Goal: Information Seeking & Learning: Check status

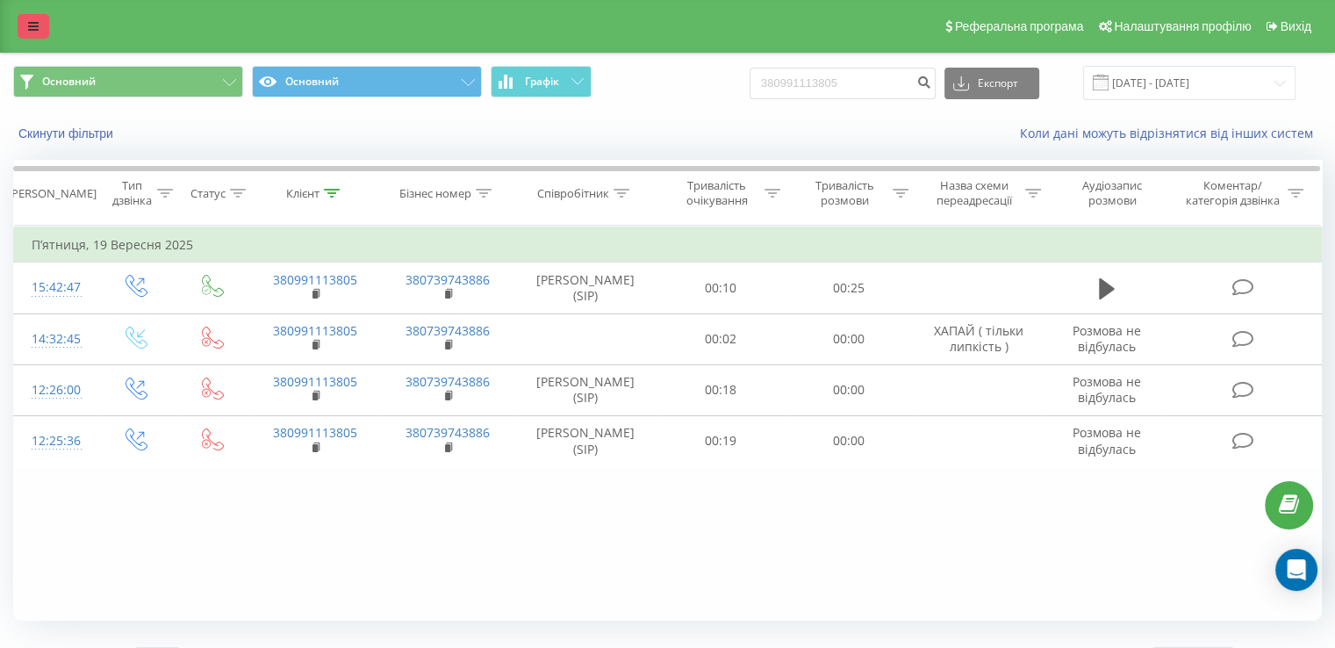
click at [39, 29] on link at bounding box center [34, 26] width 32 height 25
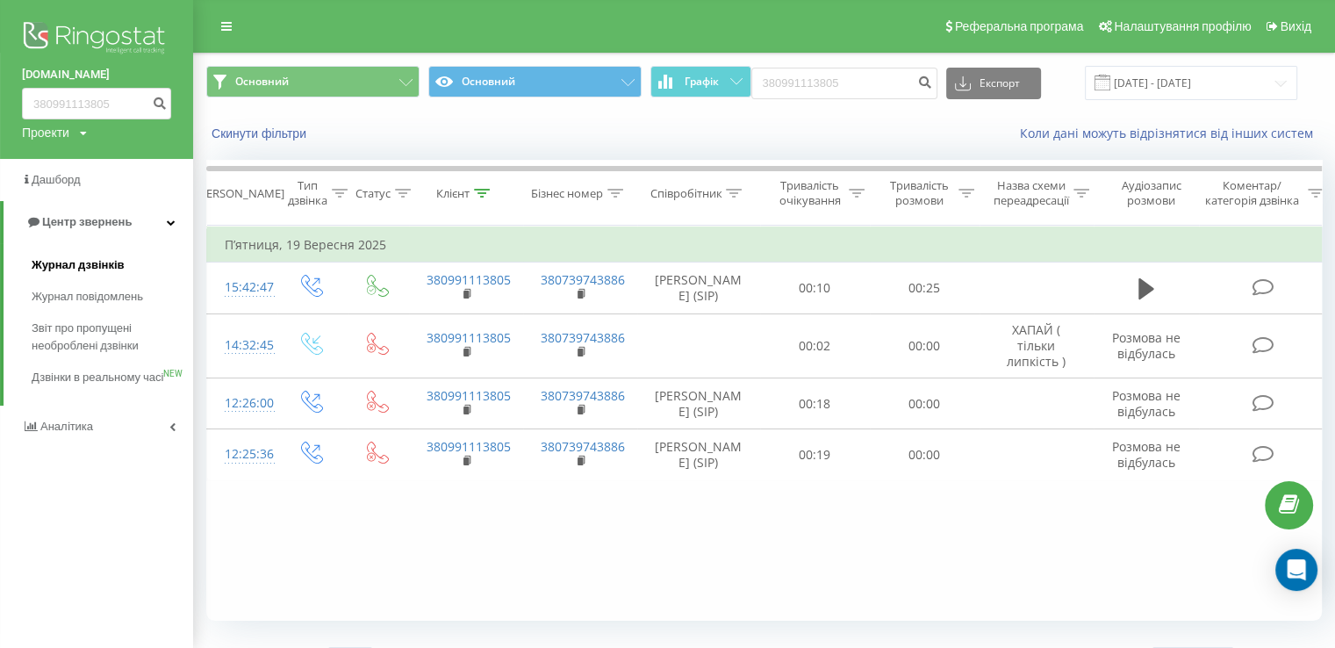
click at [116, 262] on span "Журнал дзвінків" at bounding box center [78, 265] width 93 height 18
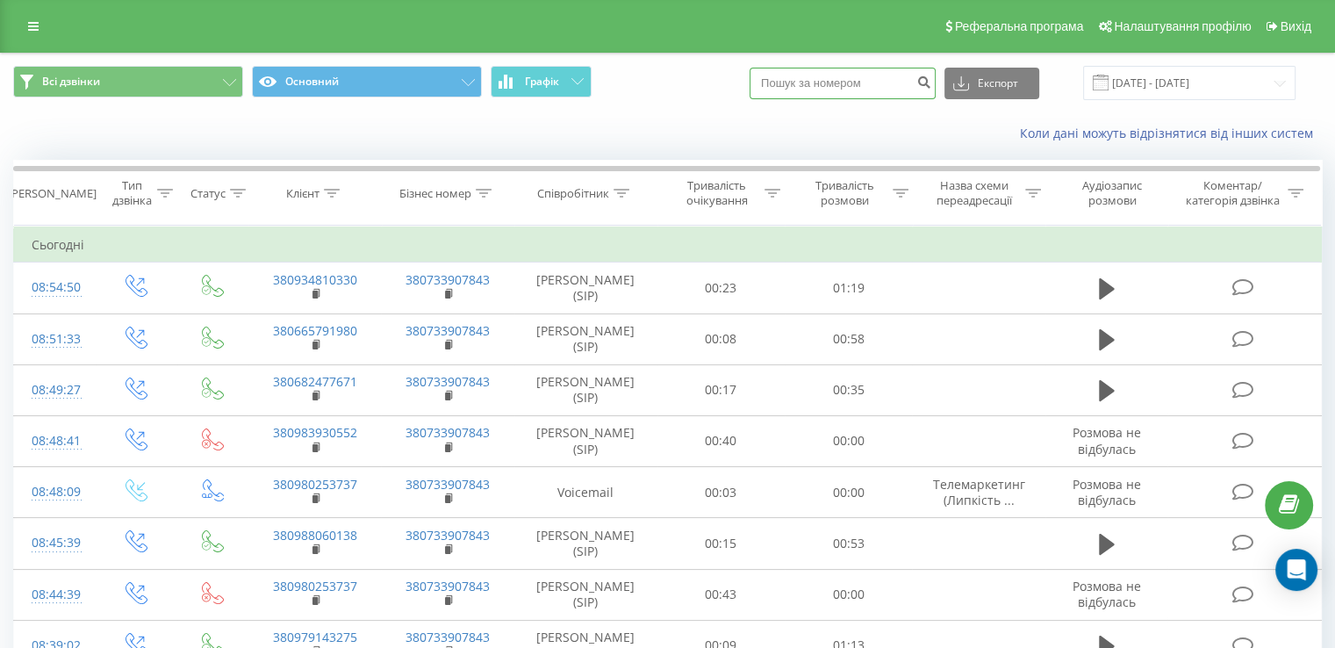
click at [825, 78] on input at bounding box center [843, 84] width 186 height 32
paste input "[PHONE_NUMBER]"
type input "+380665478053"
click at [931, 83] on icon "submit" at bounding box center [924, 80] width 15 height 11
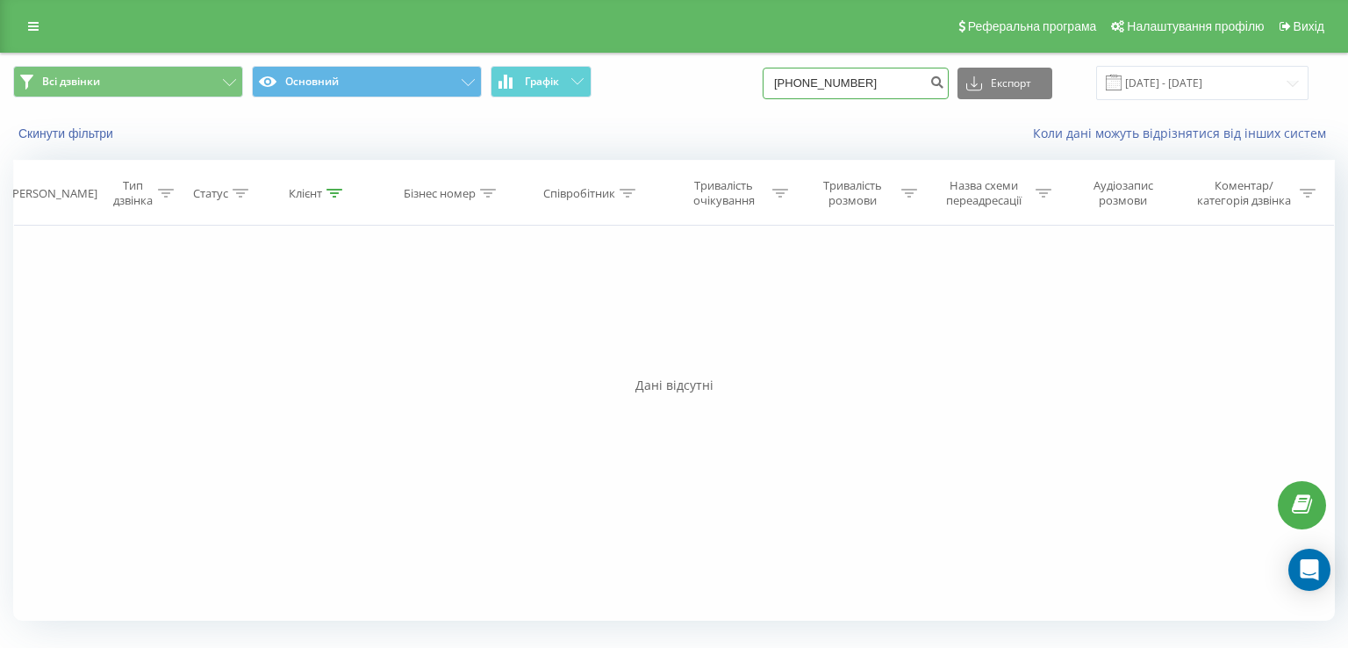
click at [808, 80] on input "[PHONE_NUMBER]" at bounding box center [856, 84] width 186 height 32
type input "380665478053"
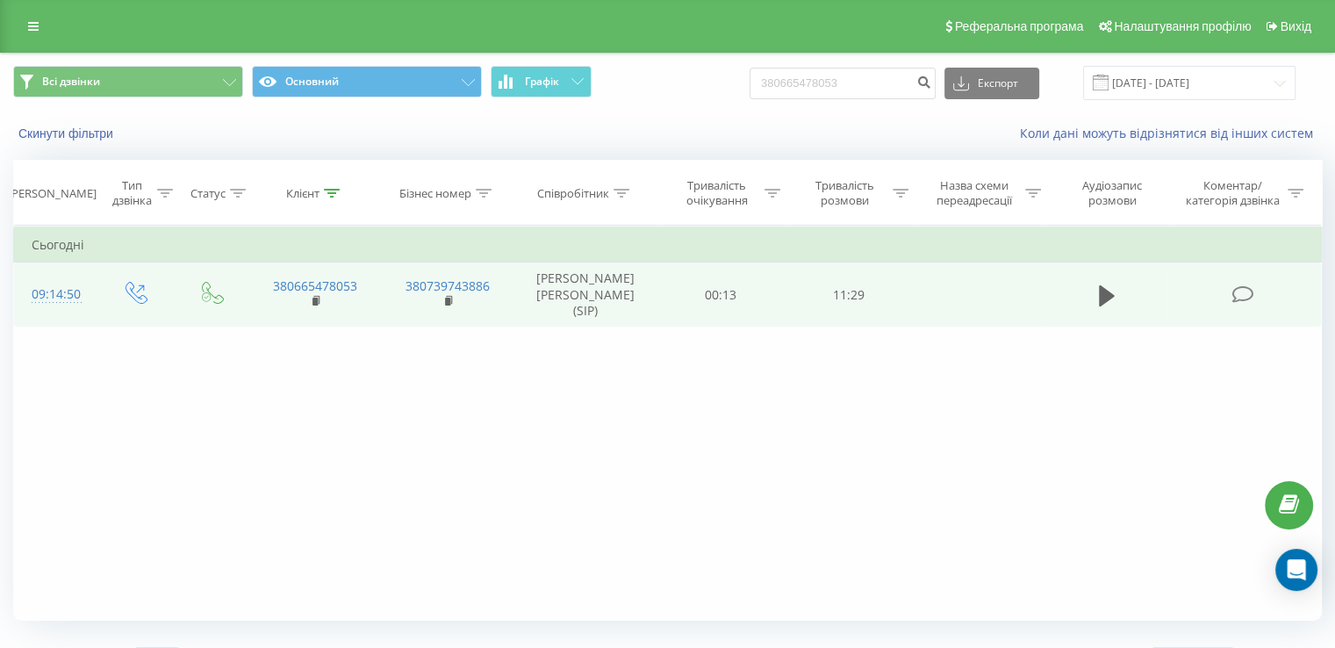
click at [1084, 287] on td at bounding box center [1107, 294] width 123 height 65
click at [1106, 292] on icon at bounding box center [1107, 294] width 16 height 21
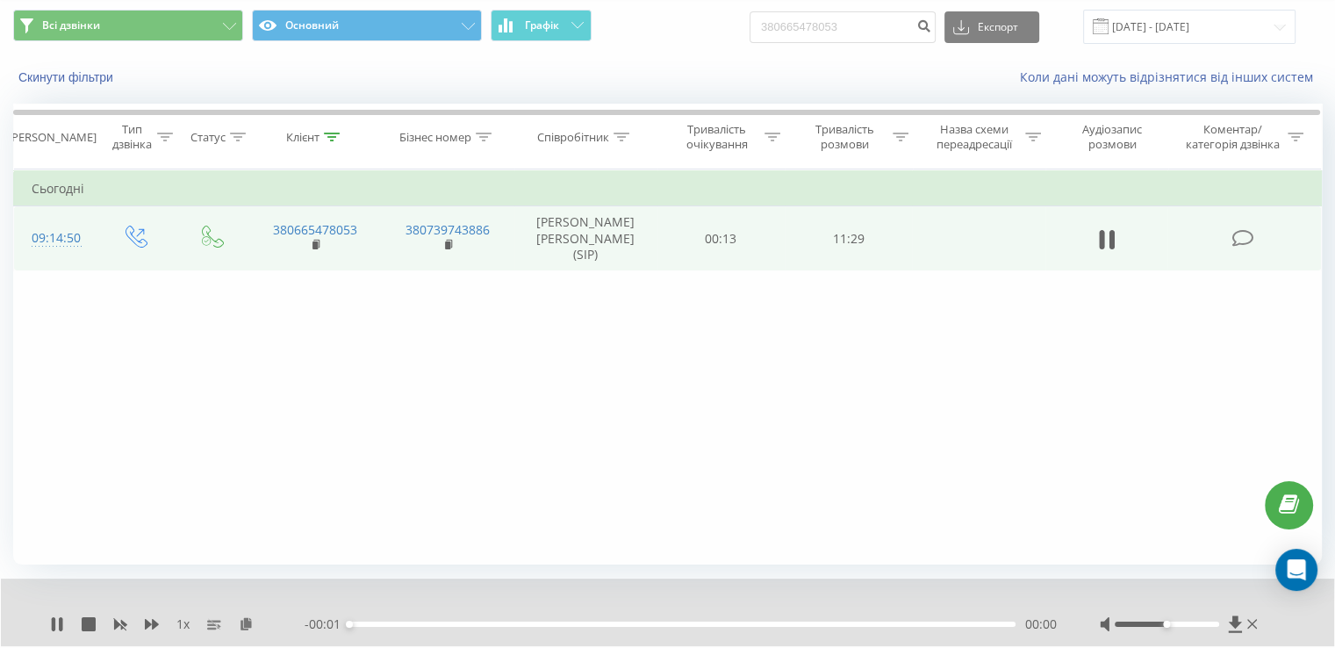
scroll to position [105, 0]
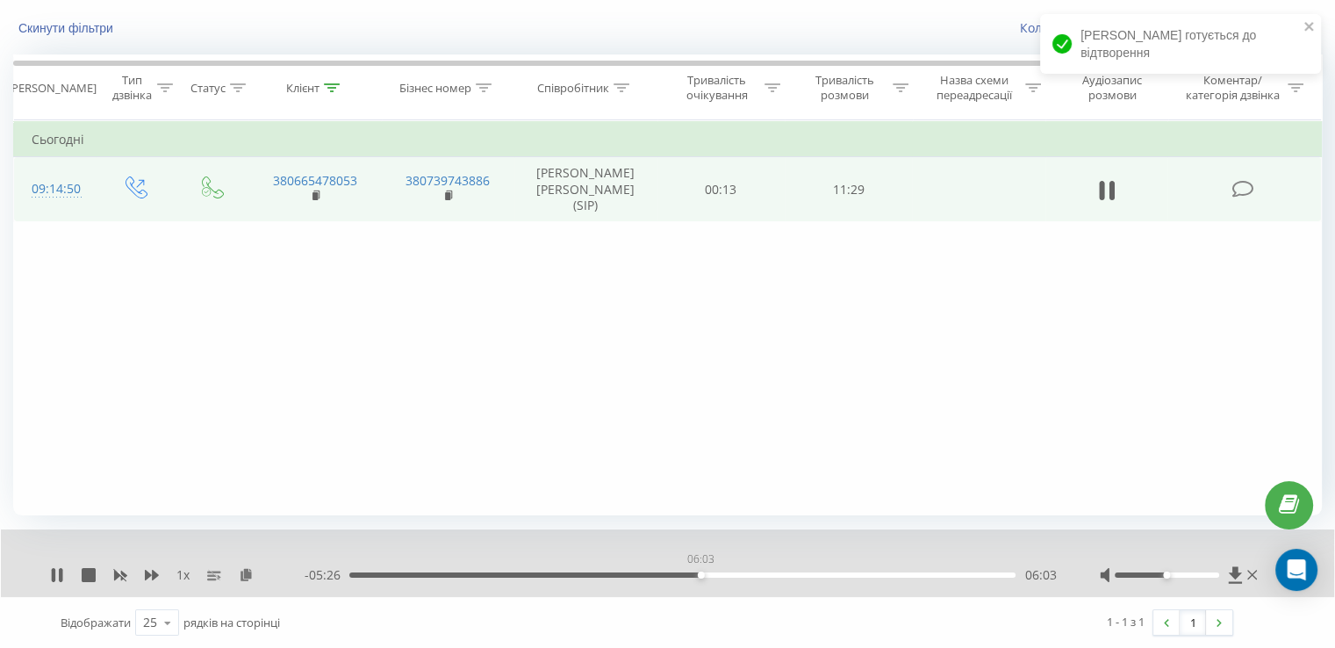
click at [701, 572] on div "06:03" at bounding box center [682, 574] width 666 height 5
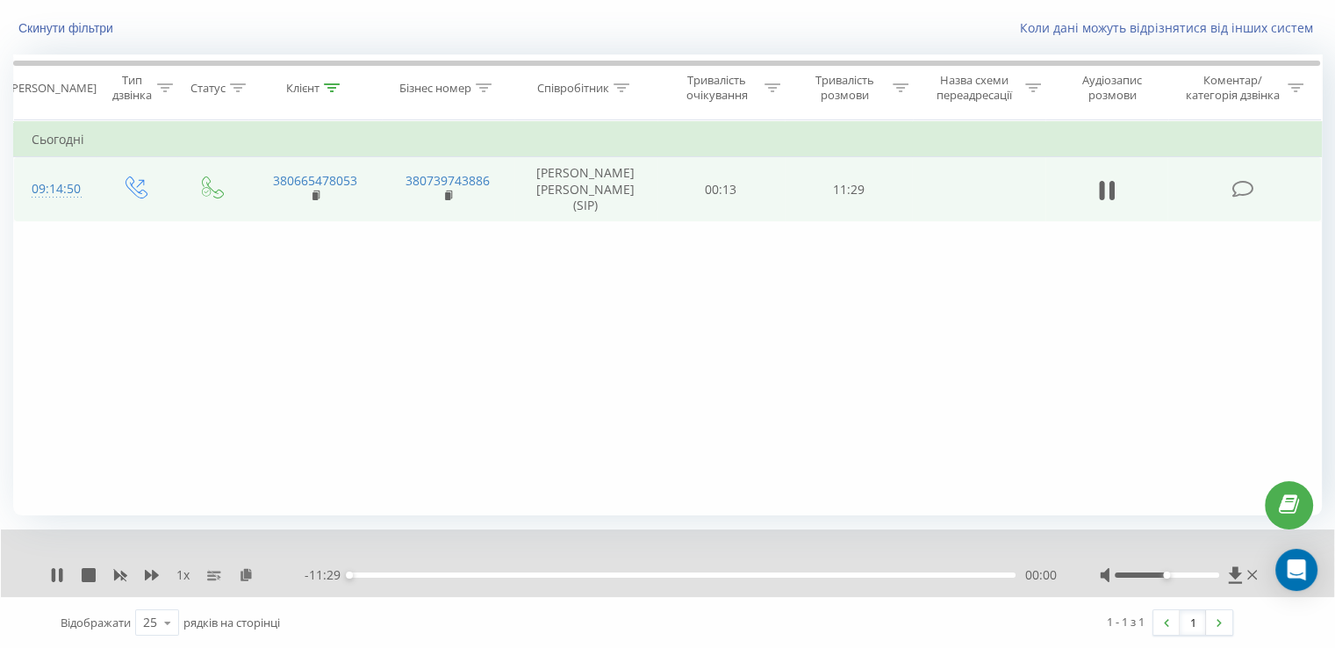
click at [696, 579] on div "- 11:29 00:00 00:00" at bounding box center [680, 575] width 751 height 18
click at [696, 573] on div "05:58" at bounding box center [682, 574] width 666 height 5
click at [687, 574] on div "05:48" at bounding box center [682, 574] width 666 height 5
click at [715, 578] on div "- 11:29 00:00 00:00" at bounding box center [680, 575] width 751 height 18
click at [703, 574] on div "06:06" at bounding box center [682, 574] width 666 height 5
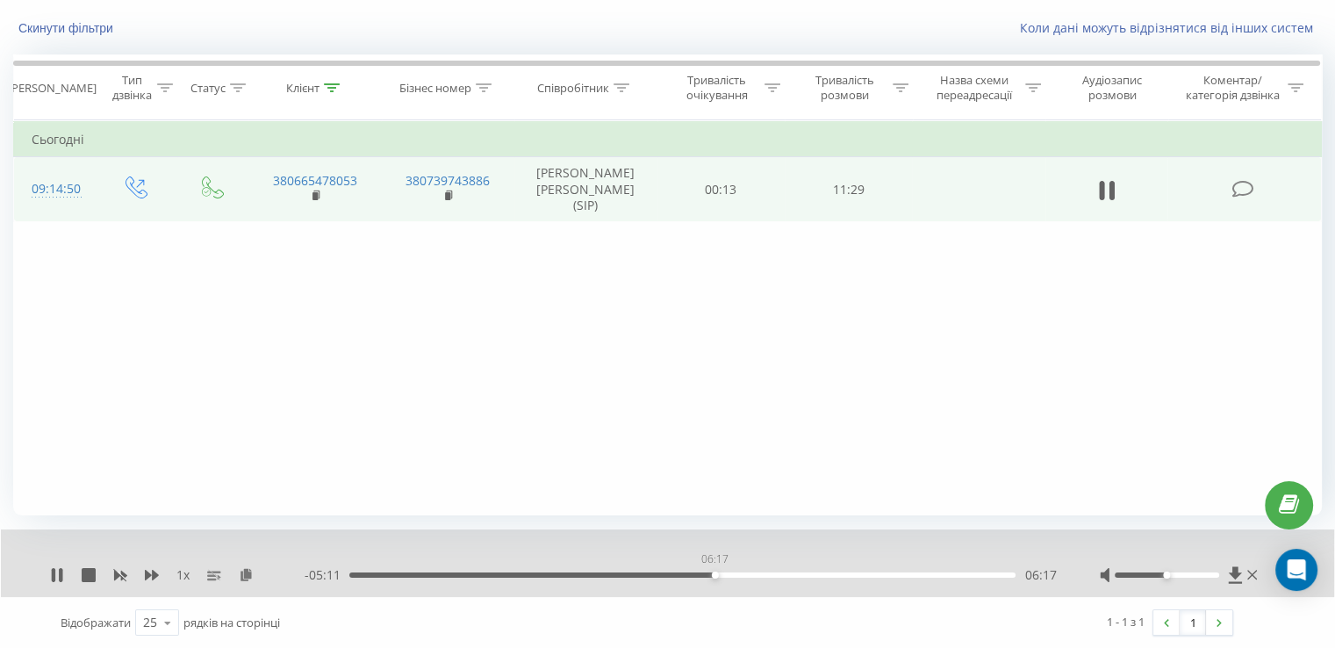
click at [715, 575] on div "06:17" at bounding box center [682, 574] width 666 height 5
click at [723, 573] on div "06:19" at bounding box center [682, 574] width 666 height 5
click at [737, 572] on div "06:46" at bounding box center [682, 574] width 666 height 5
click at [730, 576] on div "06:34" at bounding box center [682, 574] width 666 height 5
drag, startPoint x: 756, startPoint y: 573, endPoint x: 743, endPoint y: 573, distance: 13.2
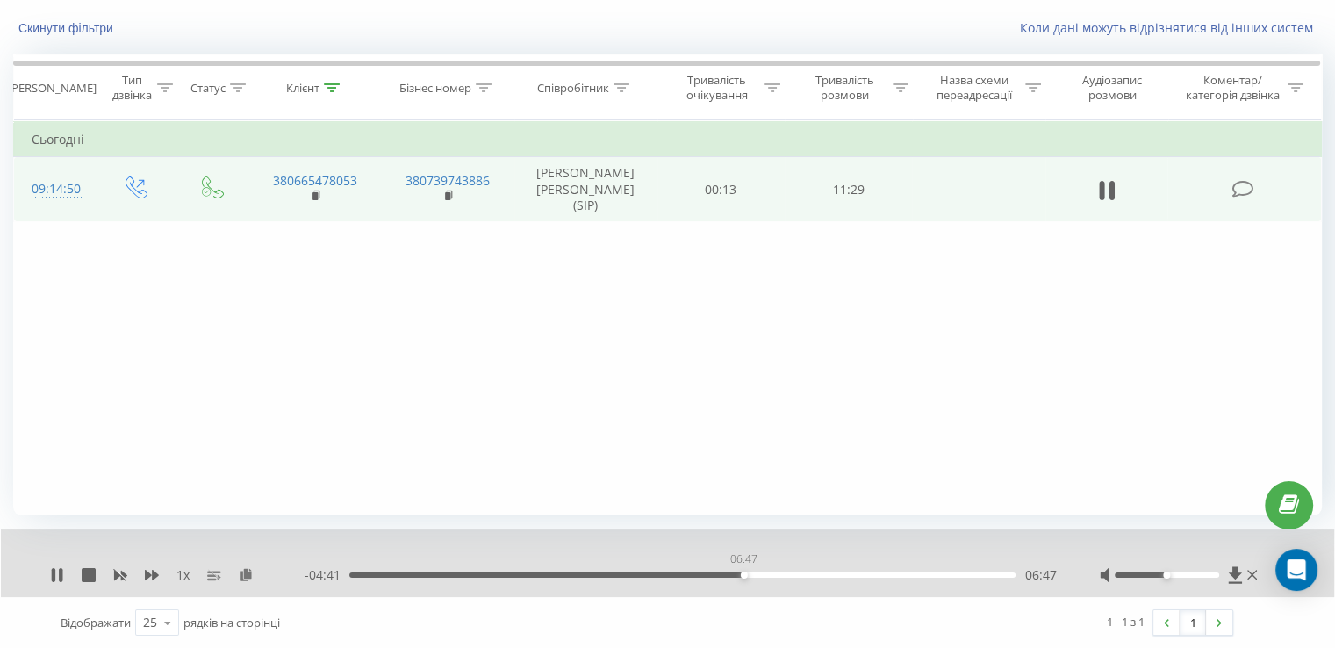
click at [743, 573] on div "06:47" at bounding box center [744, 575] width 7 height 7
drag, startPoint x: 743, startPoint y: 574, endPoint x: 722, endPoint y: 578, distance: 21.4
click at [723, 574] on div "06:29" at bounding box center [726, 575] width 7 height 7
click at [60, 572] on icon at bounding box center [61, 575] width 4 height 14
click at [56, 574] on icon at bounding box center [57, 575] width 11 height 14
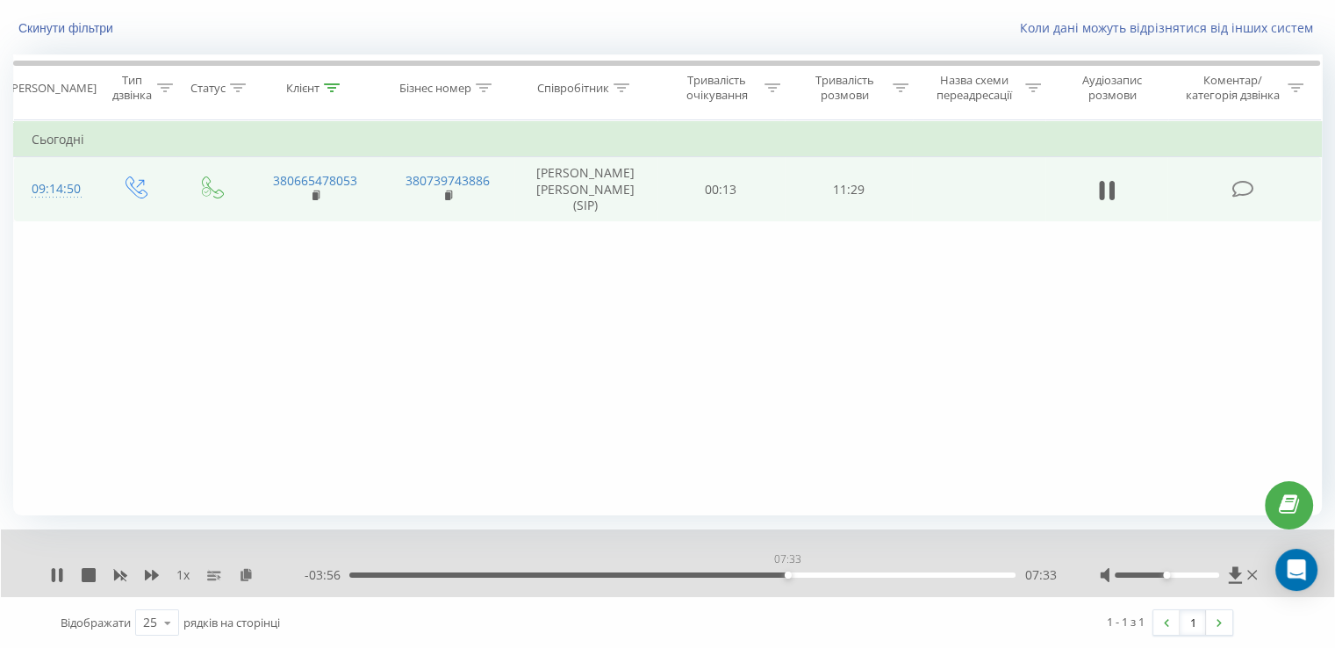
click at [787, 572] on div "07:33" at bounding box center [682, 574] width 666 height 5
click at [759, 572] on div "07:34" at bounding box center [682, 574] width 666 height 5
click at [749, 572] on div "07:06" at bounding box center [682, 574] width 666 height 5
click at [758, 572] on div "06:55" at bounding box center [682, 574] width 666 height 5
click at [763, 573] on div "07:05" at bounding box center [762, 575] width 7 height 7
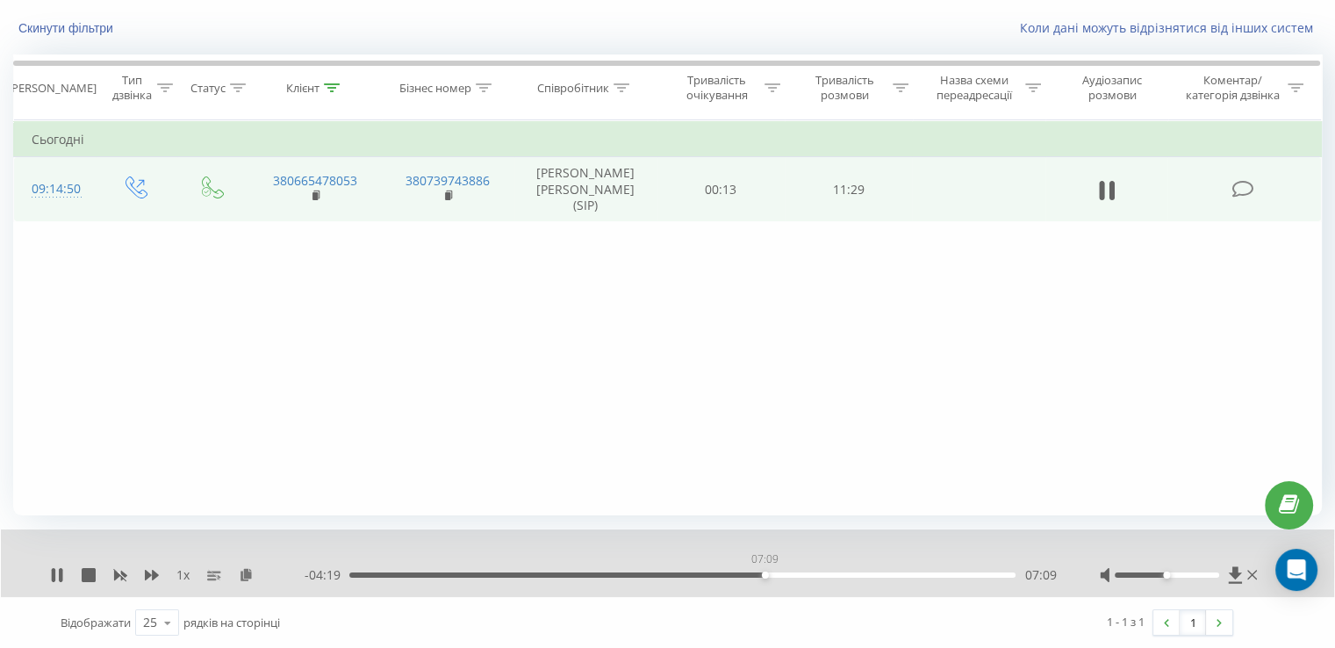
click at [765, 573] on div "07:09" at bounding box center [765, 575] width 7 height 7
drag, startPoint x: 763, startPoint y: 573, endPoint x: 774, endPoint y: 578, distance: 12.2
click at [774, 578] on div "- 04:09 07:19 07:19" at bounding box center [680, 575] width 751 height 18
click at [56, 570] on icon at bounding box center [57, 575] width 14 height 14
click at [1230, 572] on icon at bounding box center [1234, 574] width 13 height 17
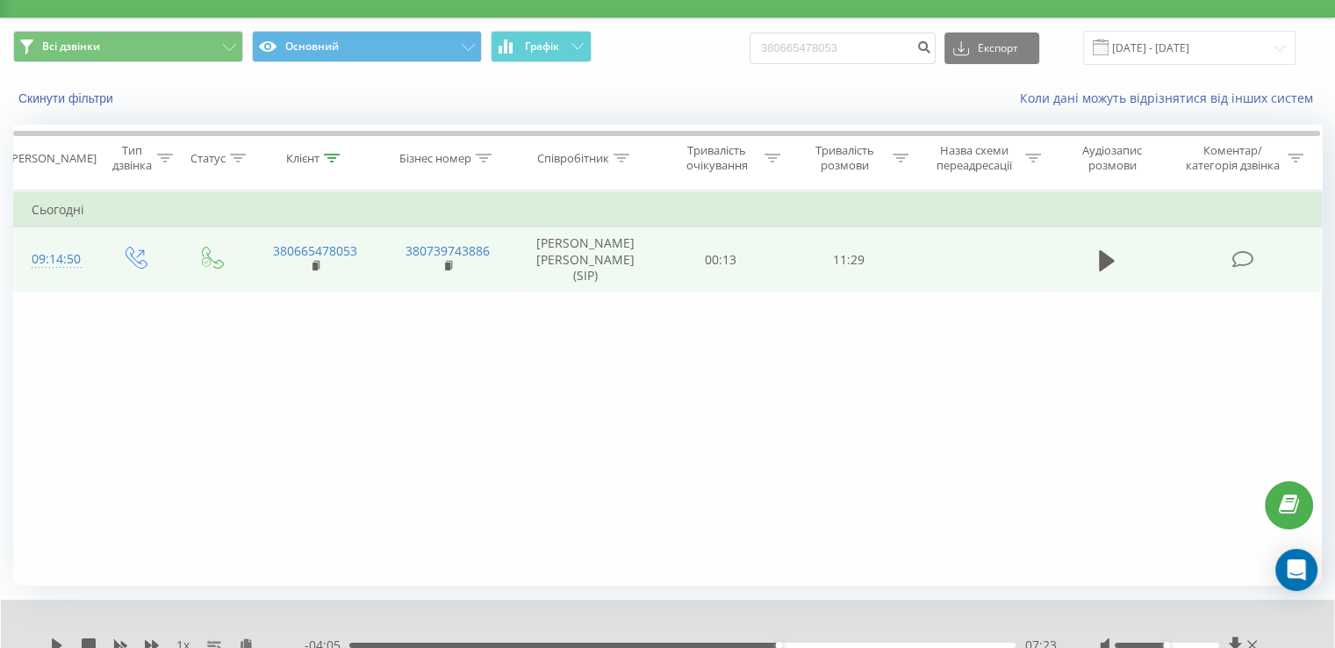
scroll to position [0, 0]
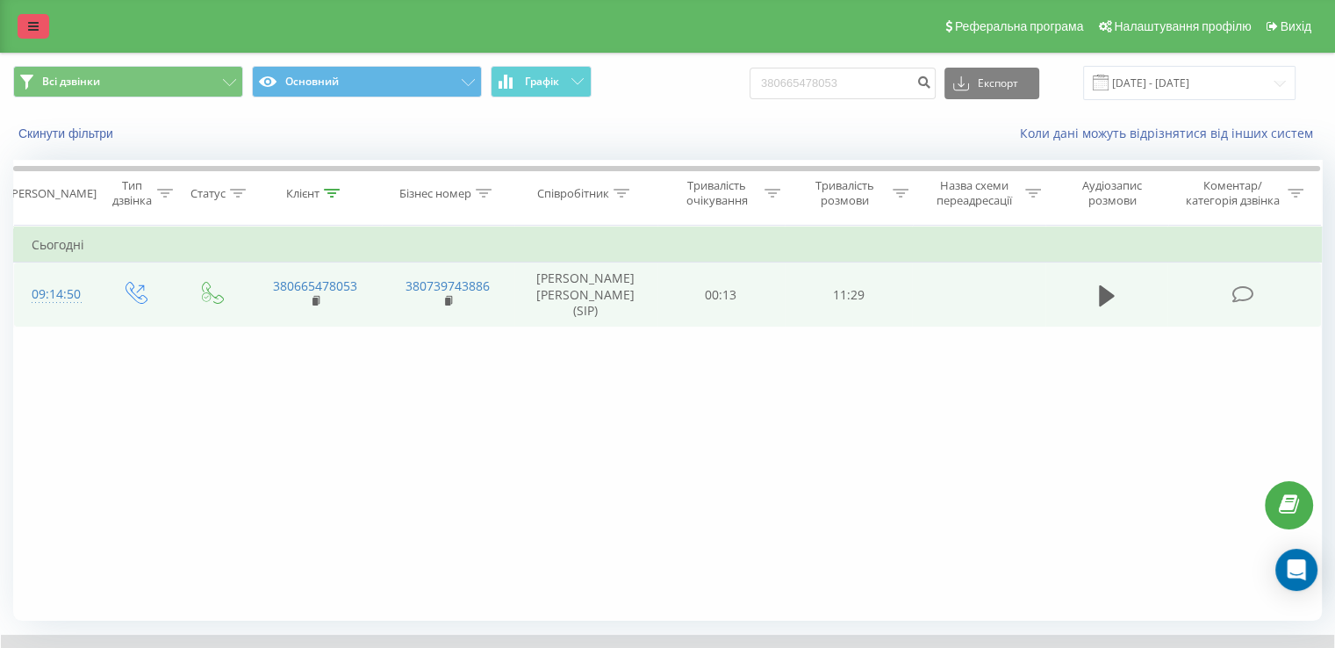
click at [38, 27] on icon at bounding box center [33, 26] width 11 height 12
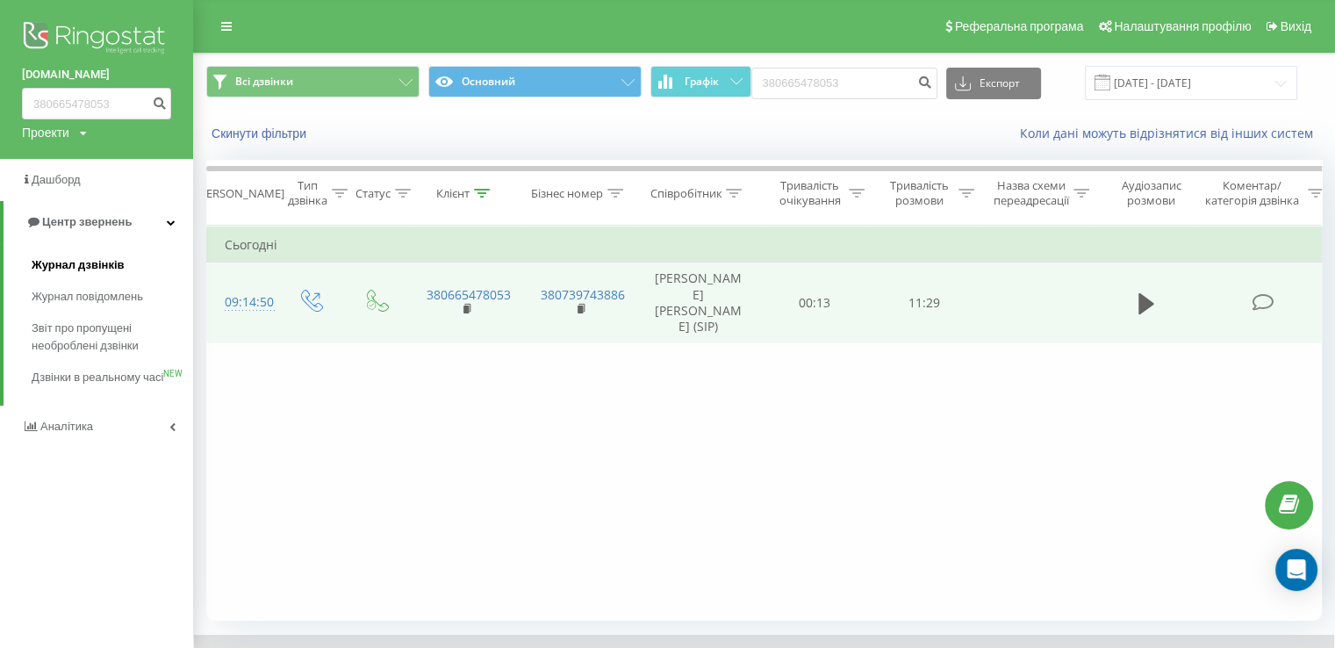
click at [98, 257] on span "Журнал дзвінків" at bounding box center [78, 265] width 93 height 18
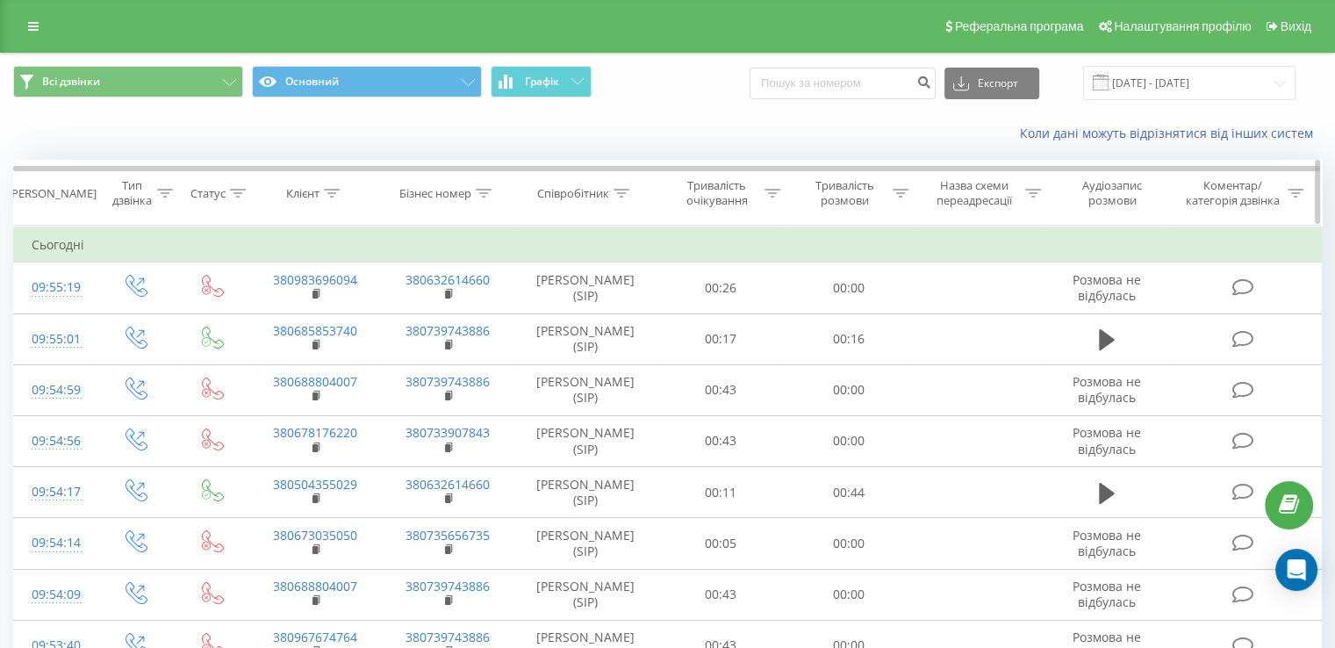
click at [615, 192] on div "Співробітник" at bounding box center [583, 193] width 92 height 15
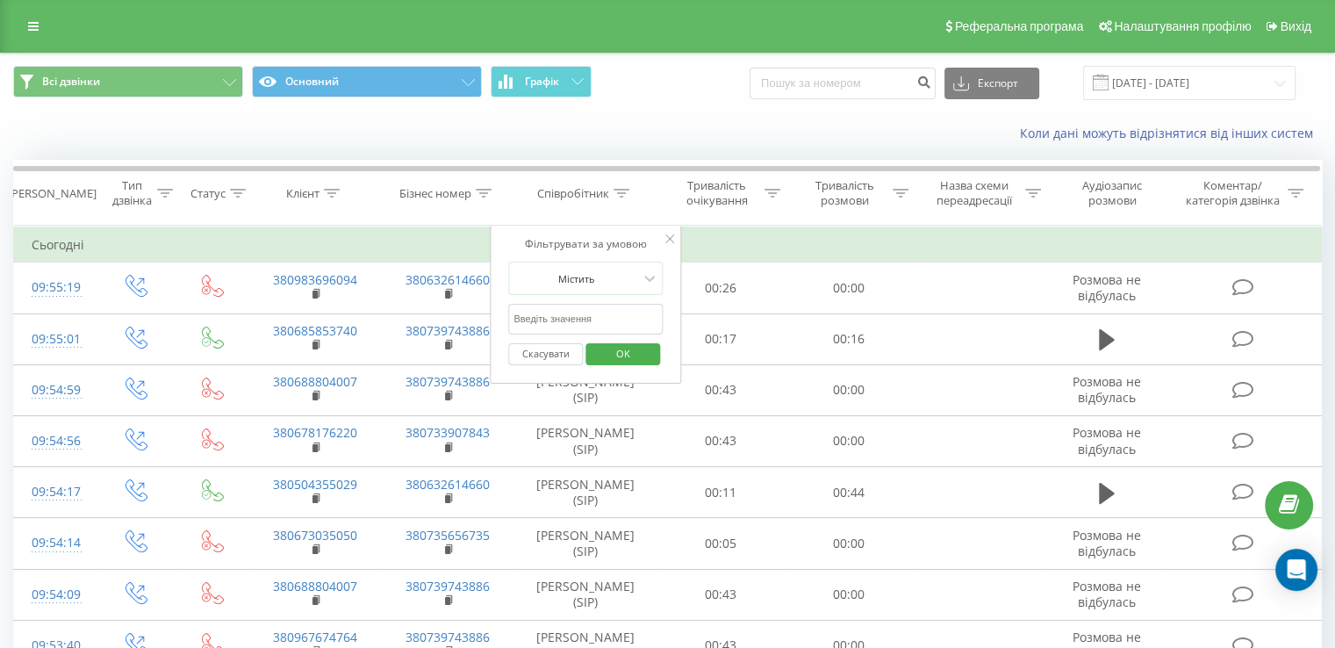
click at [572, 321] on input "text" at bounding box center [585, 319] width 155 height 31
type input "Нєцвєтаєв"
click at [600, 352] on span "OK" at bounding box center [623, 353] width 49 height 27
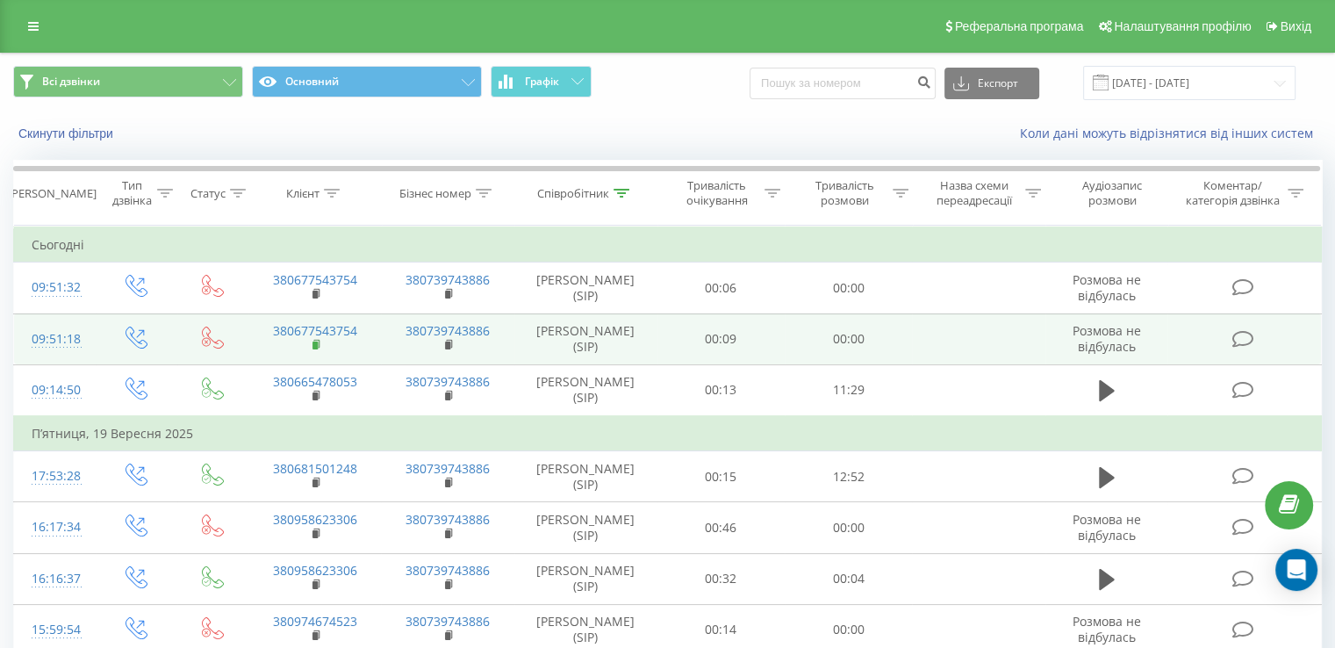
click at [316, 345] on rect at bounding box center [315, 346] width 5 height 8
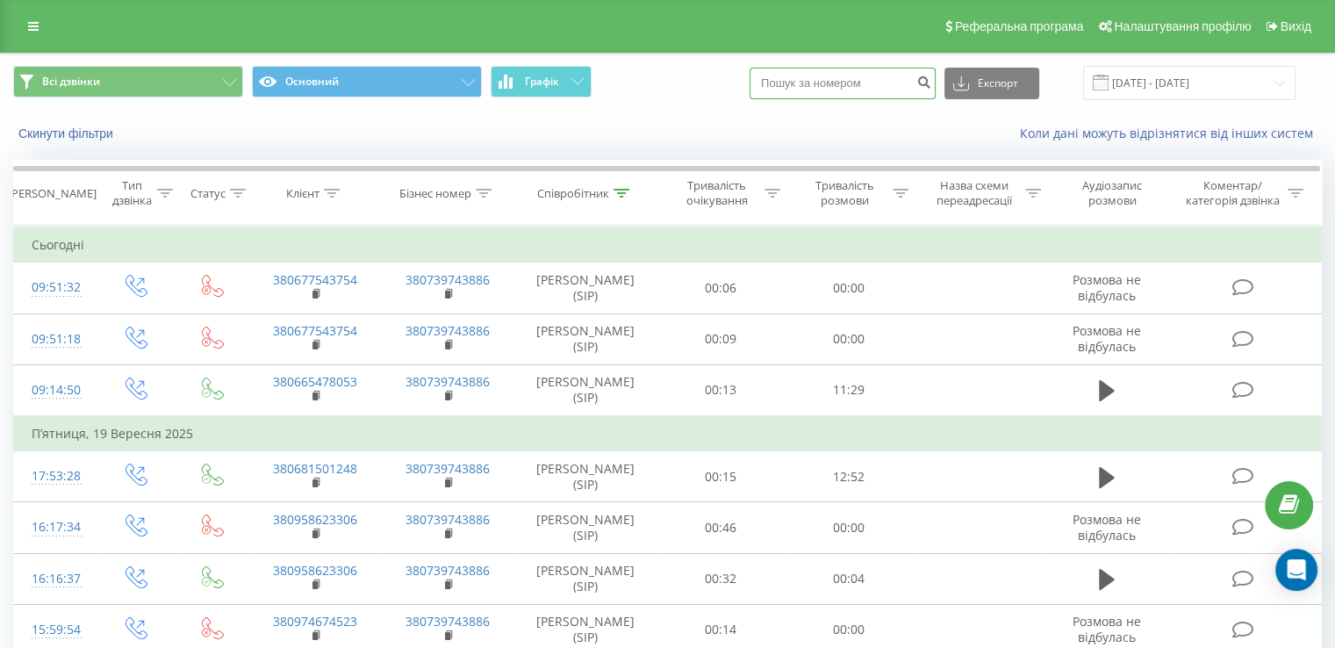
click at [882, 80] on input at bounding box center [843, 84] width 186 height 32
paste input "+38 (096) 273-81-64"
click at [878, 85] on input "+38 (096) 273-81-64" at bounding box center [843, 84] width 186 height 32
type input "380962738164"
click at [931, 83] on icon "submit" at bounding box center [924, 80] width 15 height 11
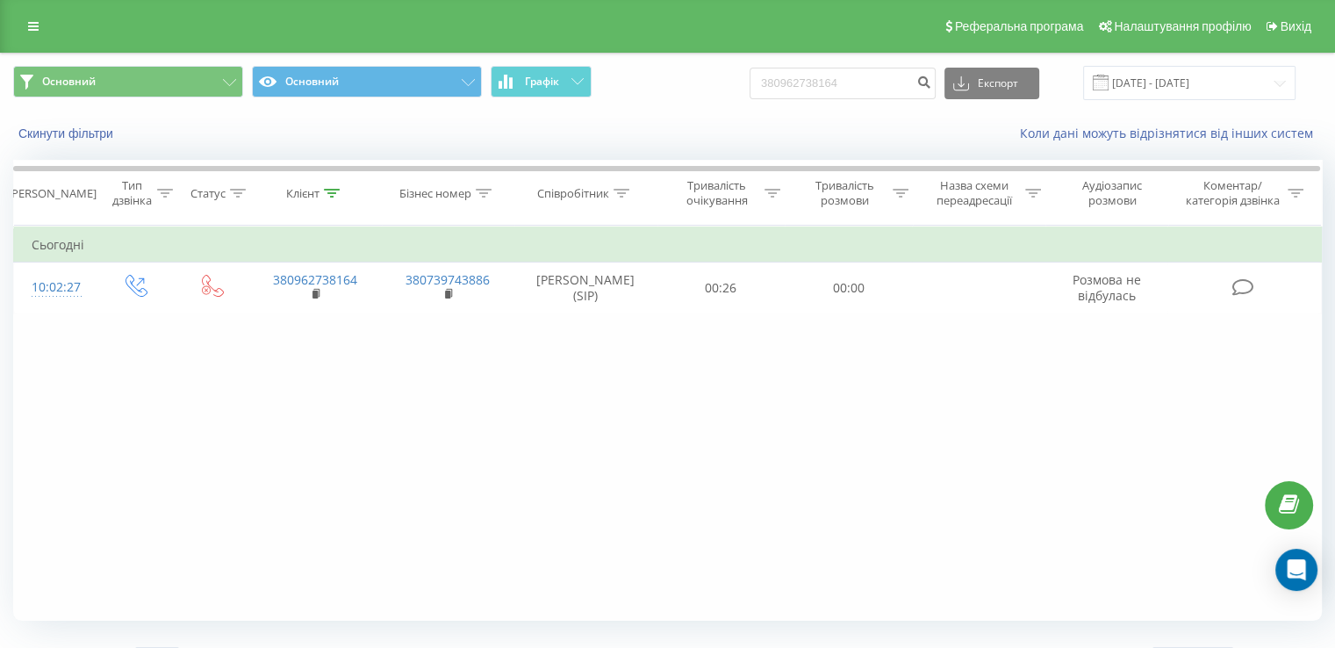
click at [622, 413] on div "Фільтрувати за умовою Дорівнює Введіть значення Скасувати OK Фільтрувати за умо…" at bounding box center [667, 423] width 1309 height 395
